Goal: Register for event/course

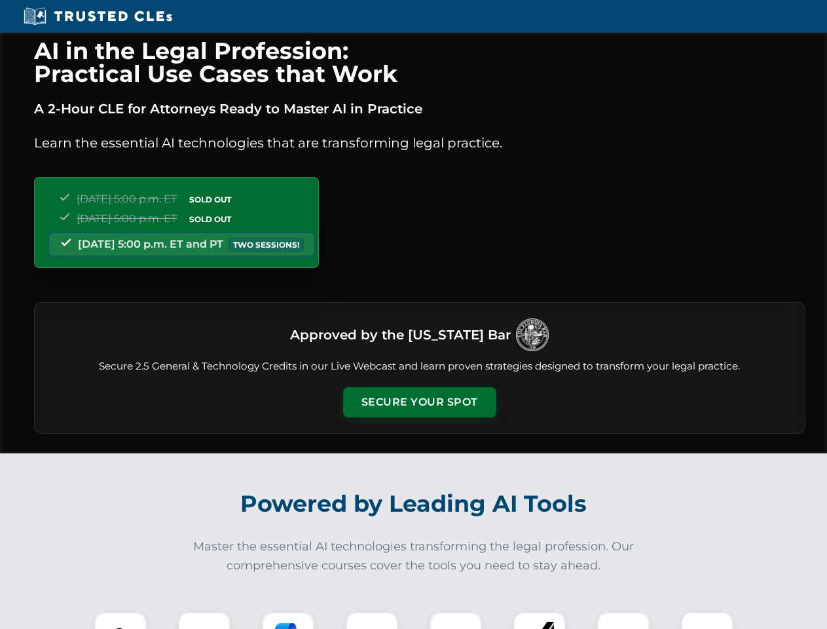
click at [419, 402] on button "Secure Your Spot" at bounding box center [419, 402] width 153 height 30
click at [121, 620] on img at bounding box center [121, 638] width 38 height 38
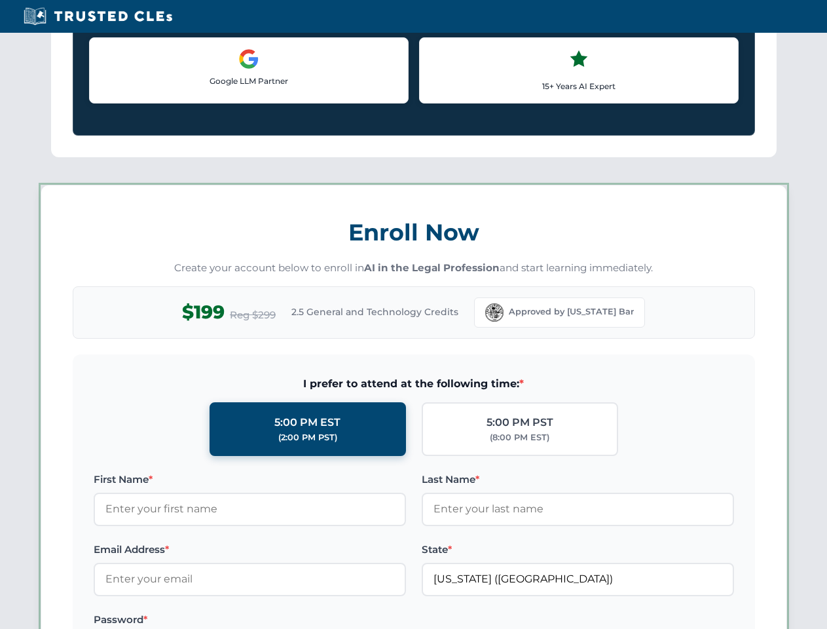
click at [288, 620] on label "Password *" at bounding box center [250, 620] width 313 height 16
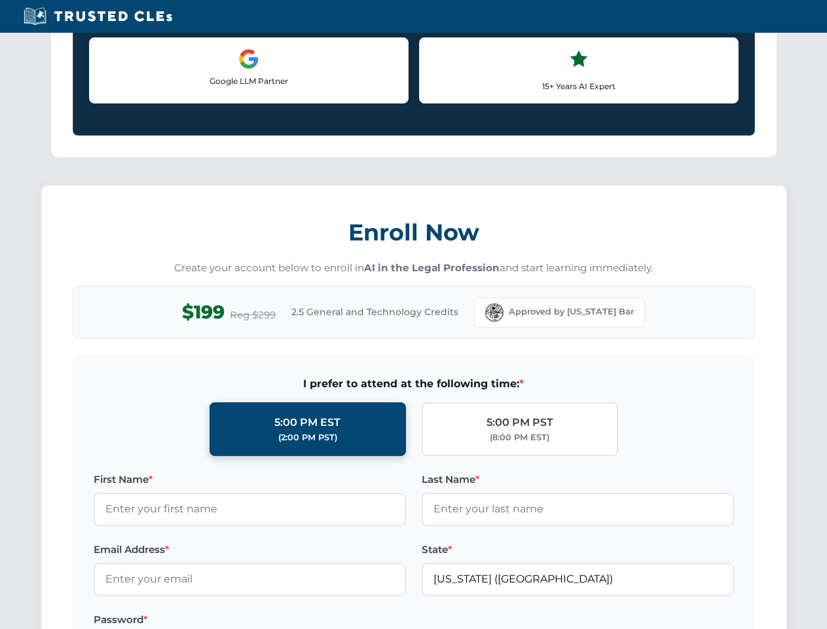
scroll to position [1286, 0]
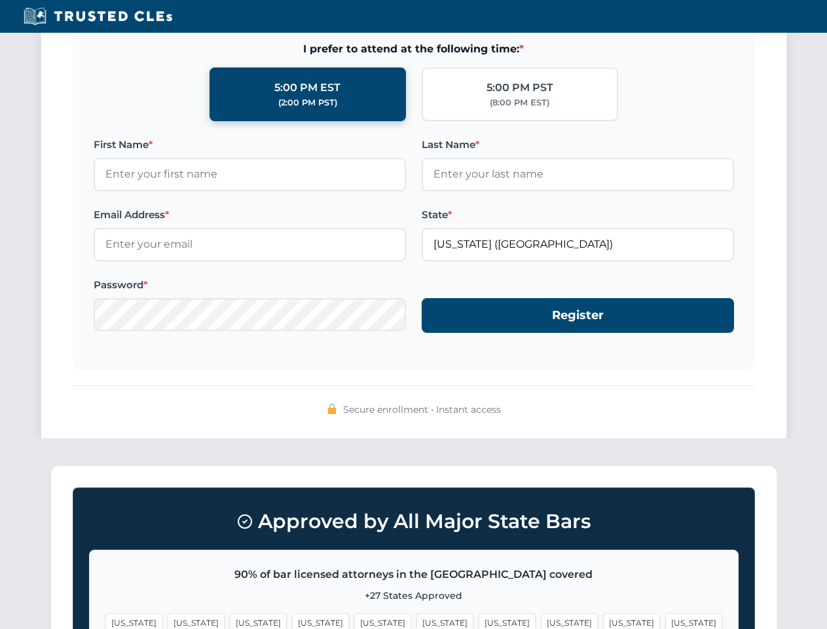
click at [603, 620] on span "[US_STATE]" at bounding box center [631, 622] width 57 height 19
